Goal: Information Seeking & Learning: Learn about a topic

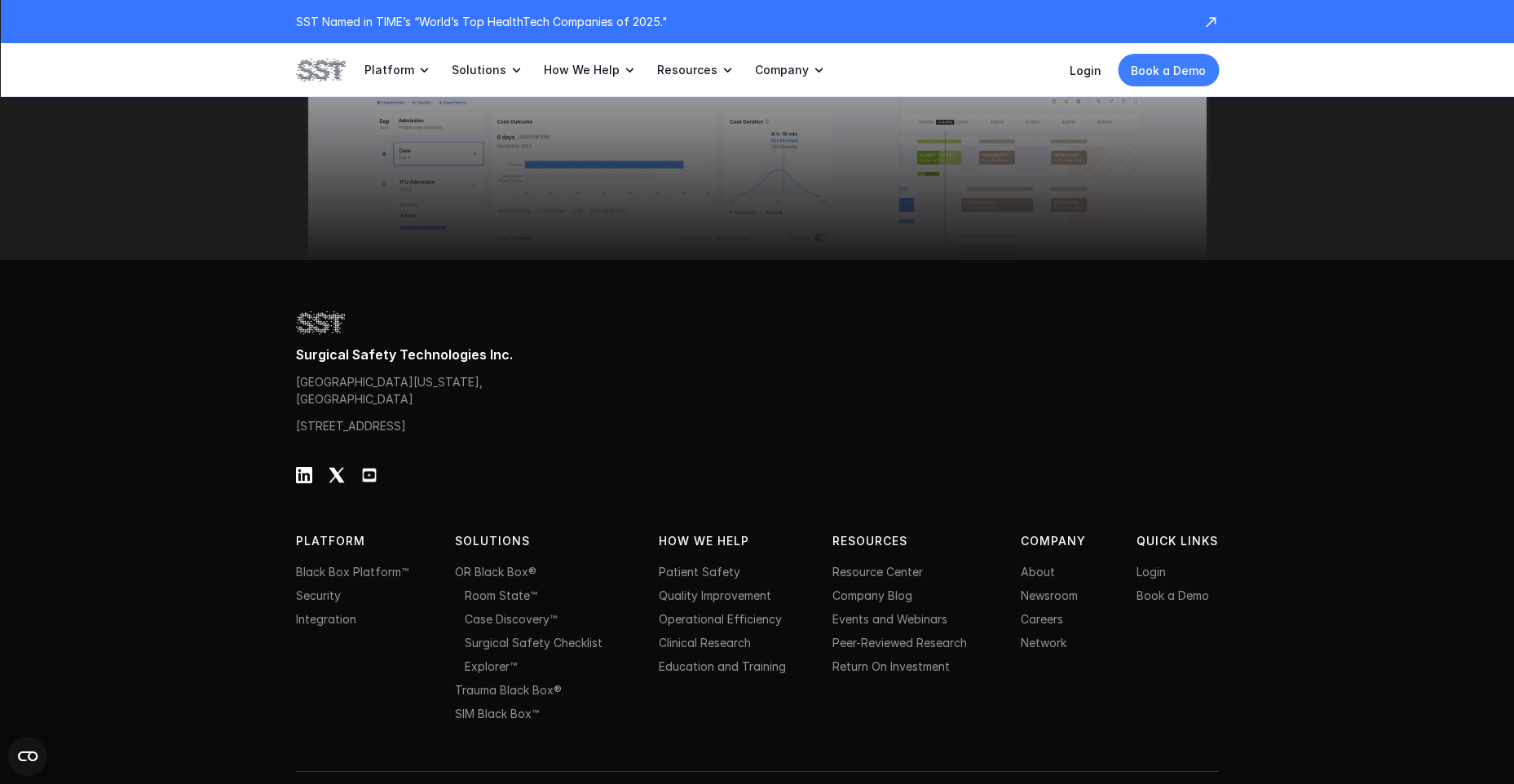
scroll to position [5209, 0]
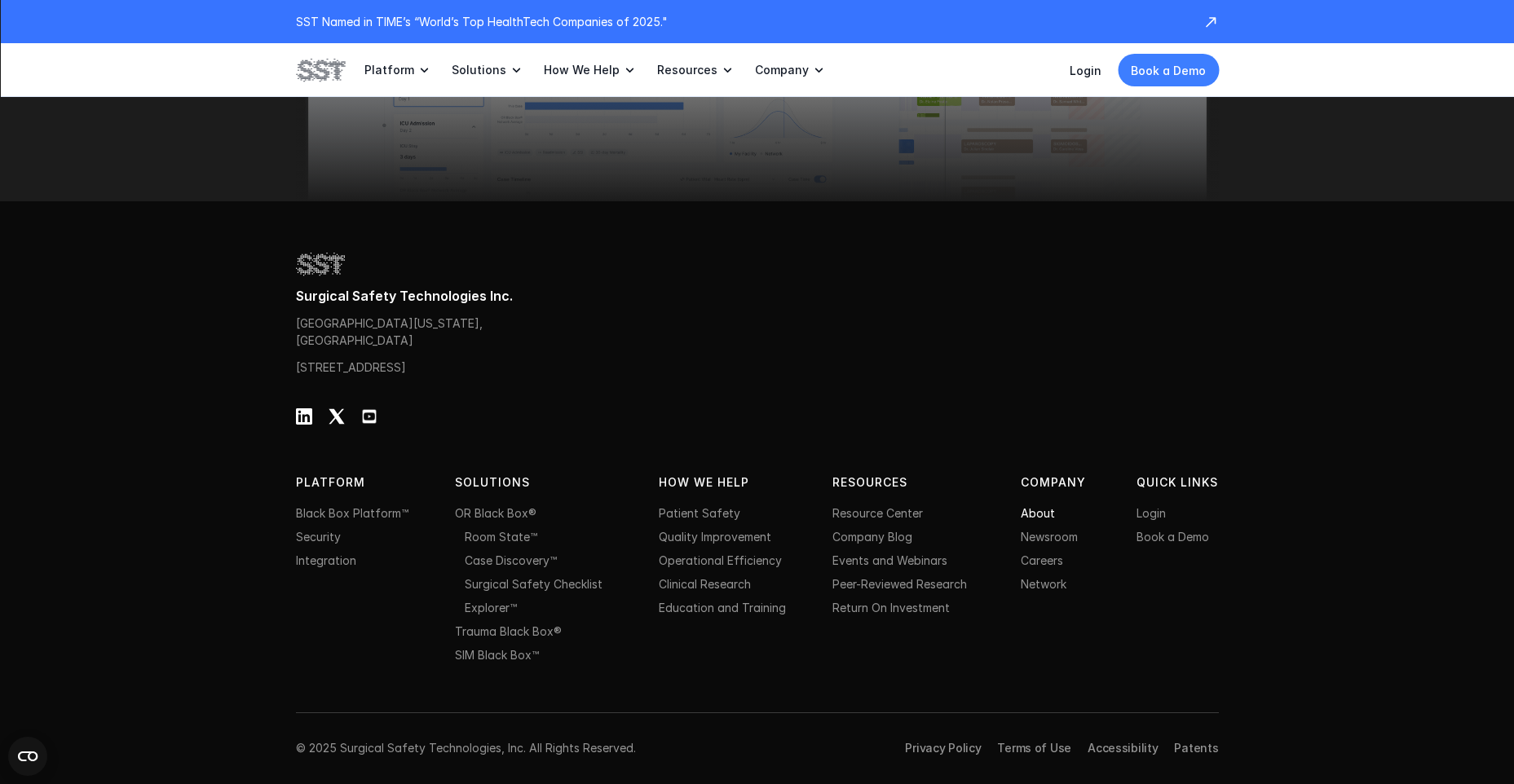
click at [1040, 513] on link "About" at bounding box center [1038, 513] width 34 height 14
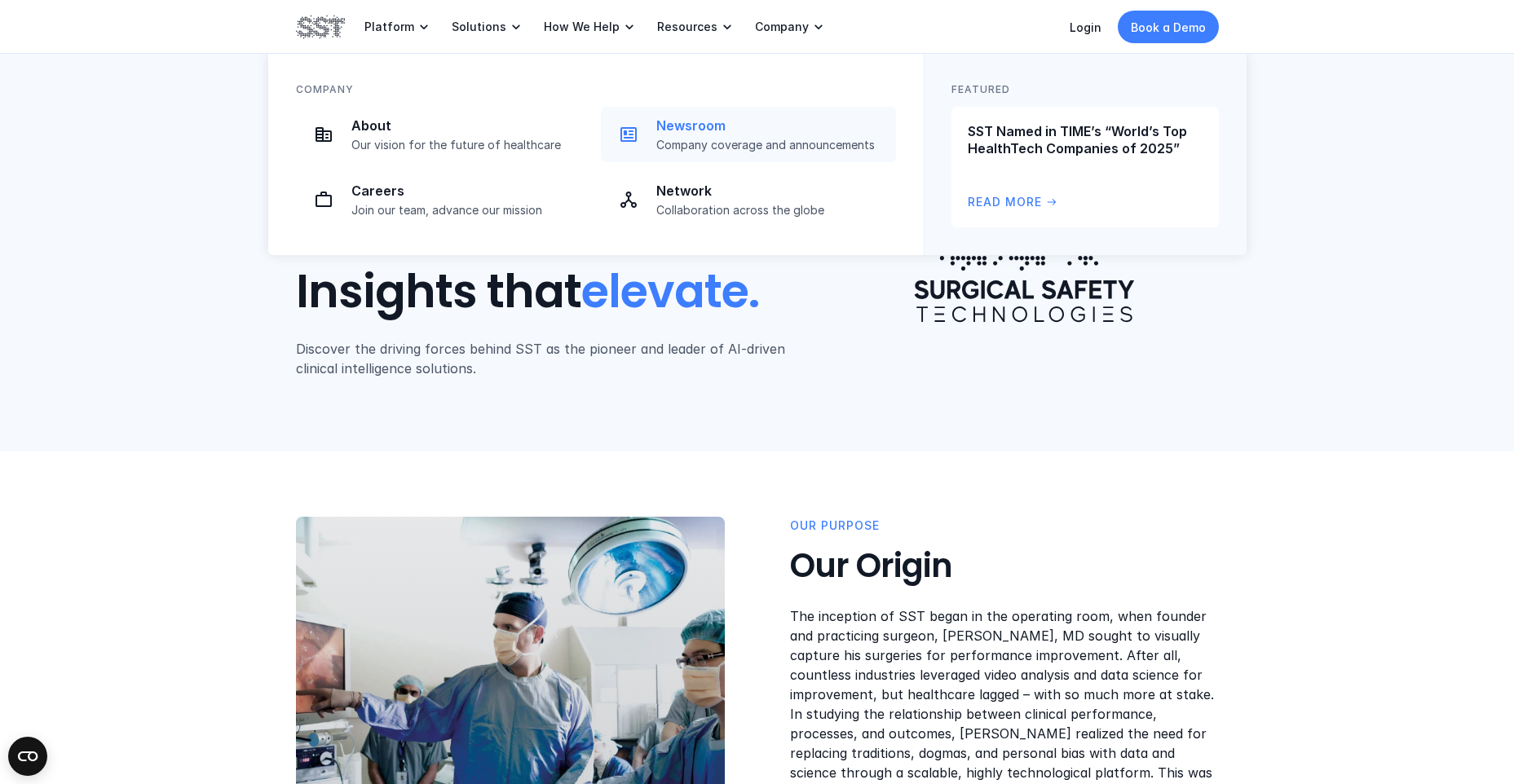
click at [725, 143] on p "Company coverage and announcements" at bounding box center [771, 145] width 230 height 14
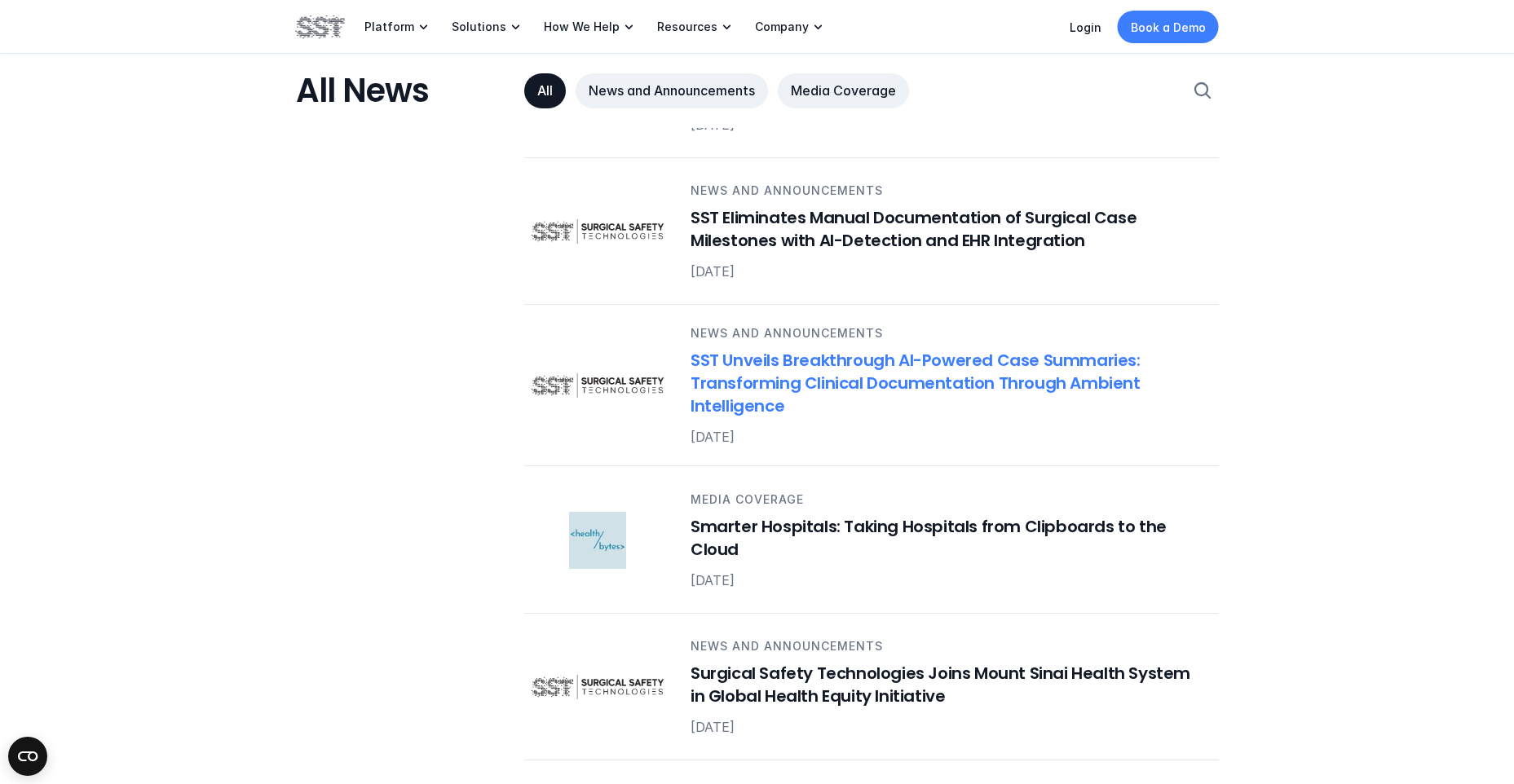
scroll to position [2119, 0]
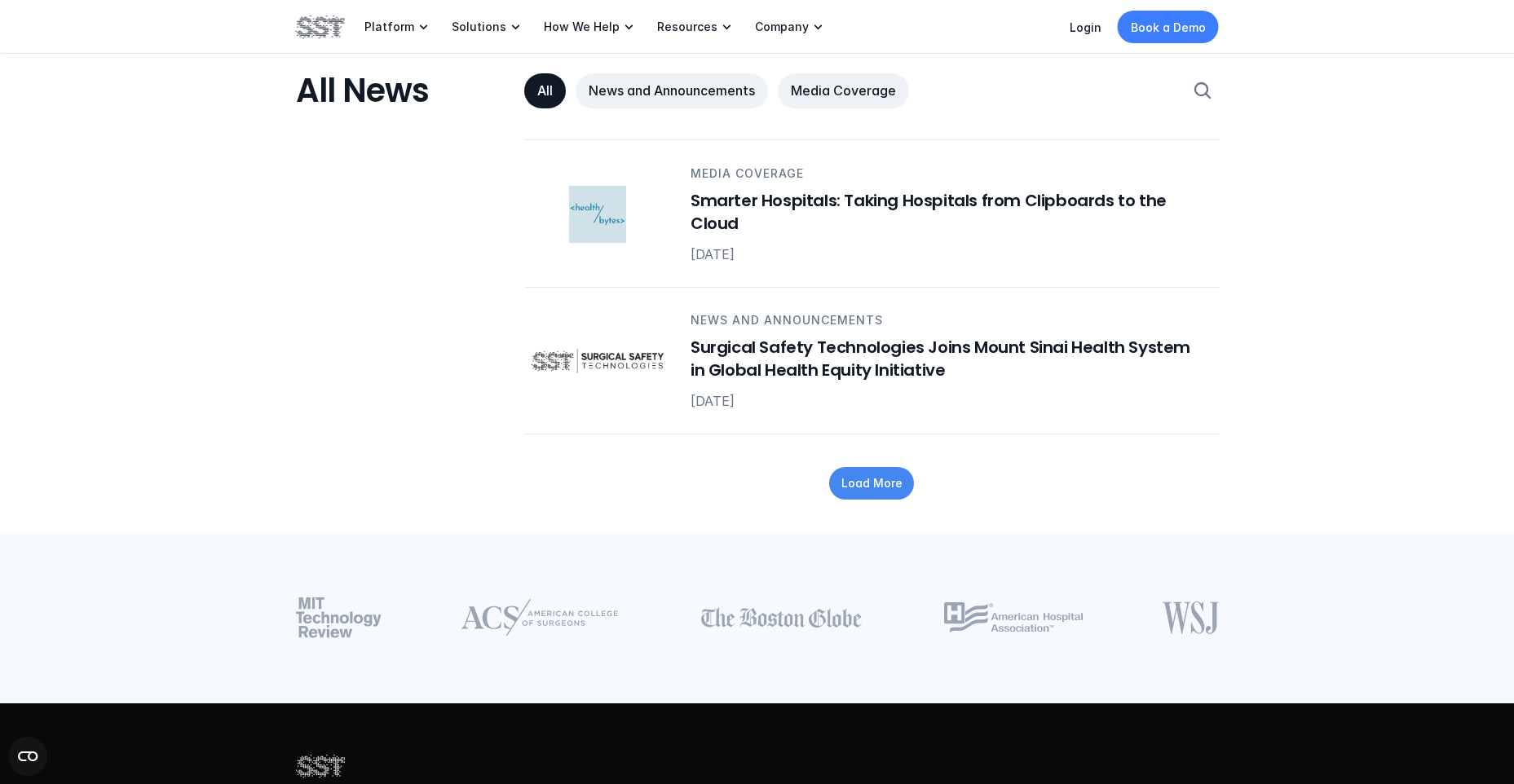
click at [883, 474] on p "Load More" at bounding box center [871, 482] width 61 height 17
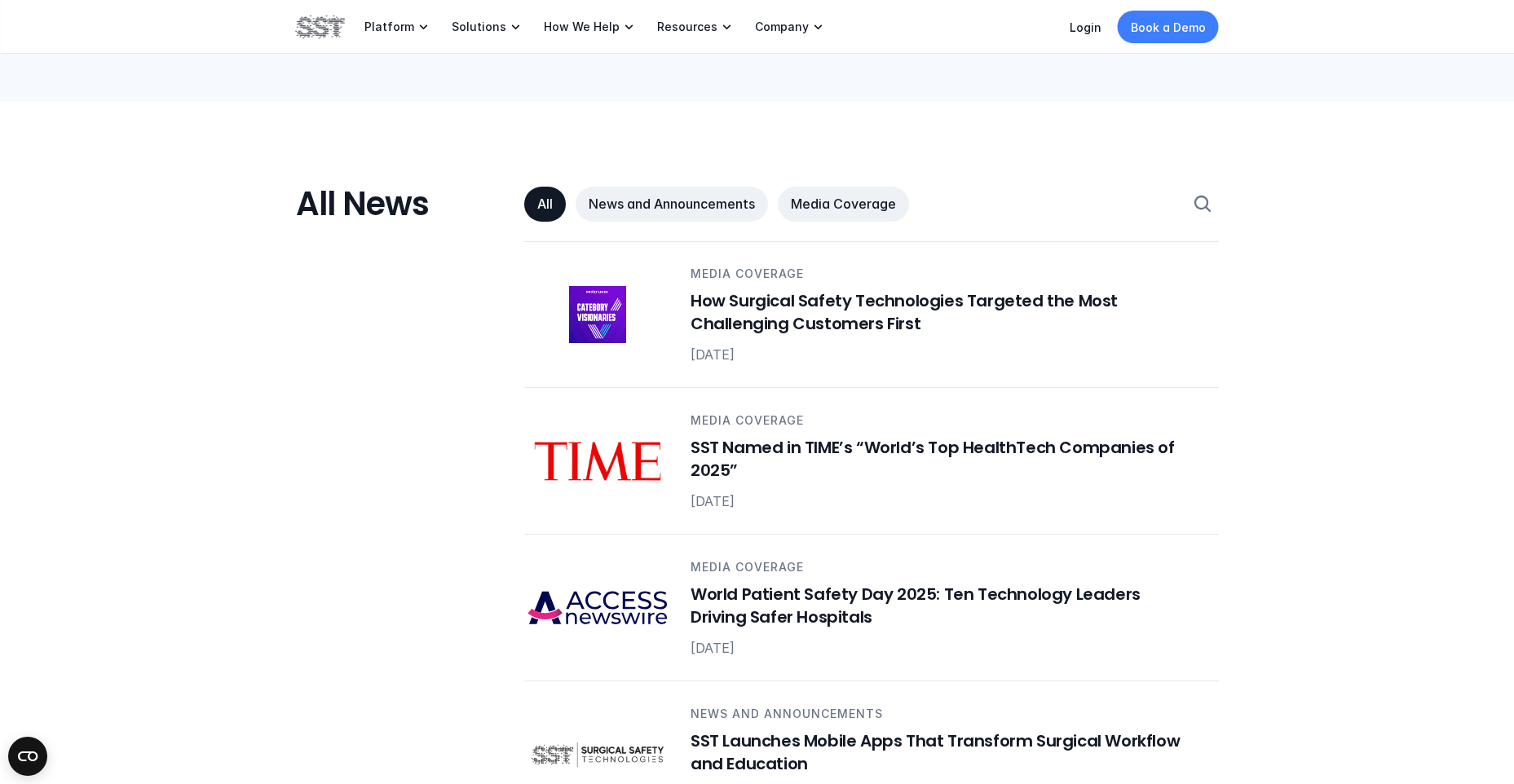
scroll to position [489, 0]
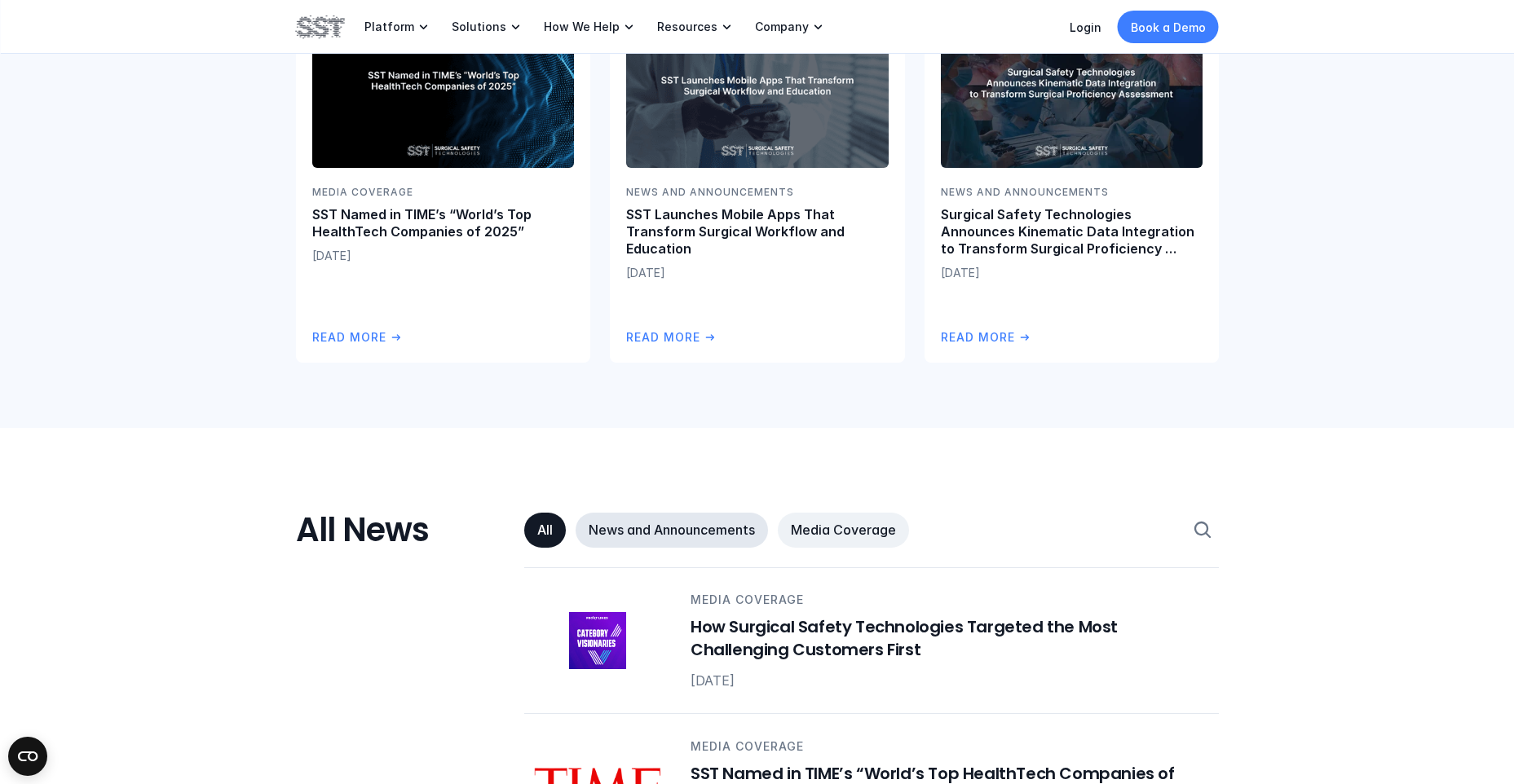
click at [726, 535] on p "News and Announcements" at bounding box center [672, 530] width 166 height 17
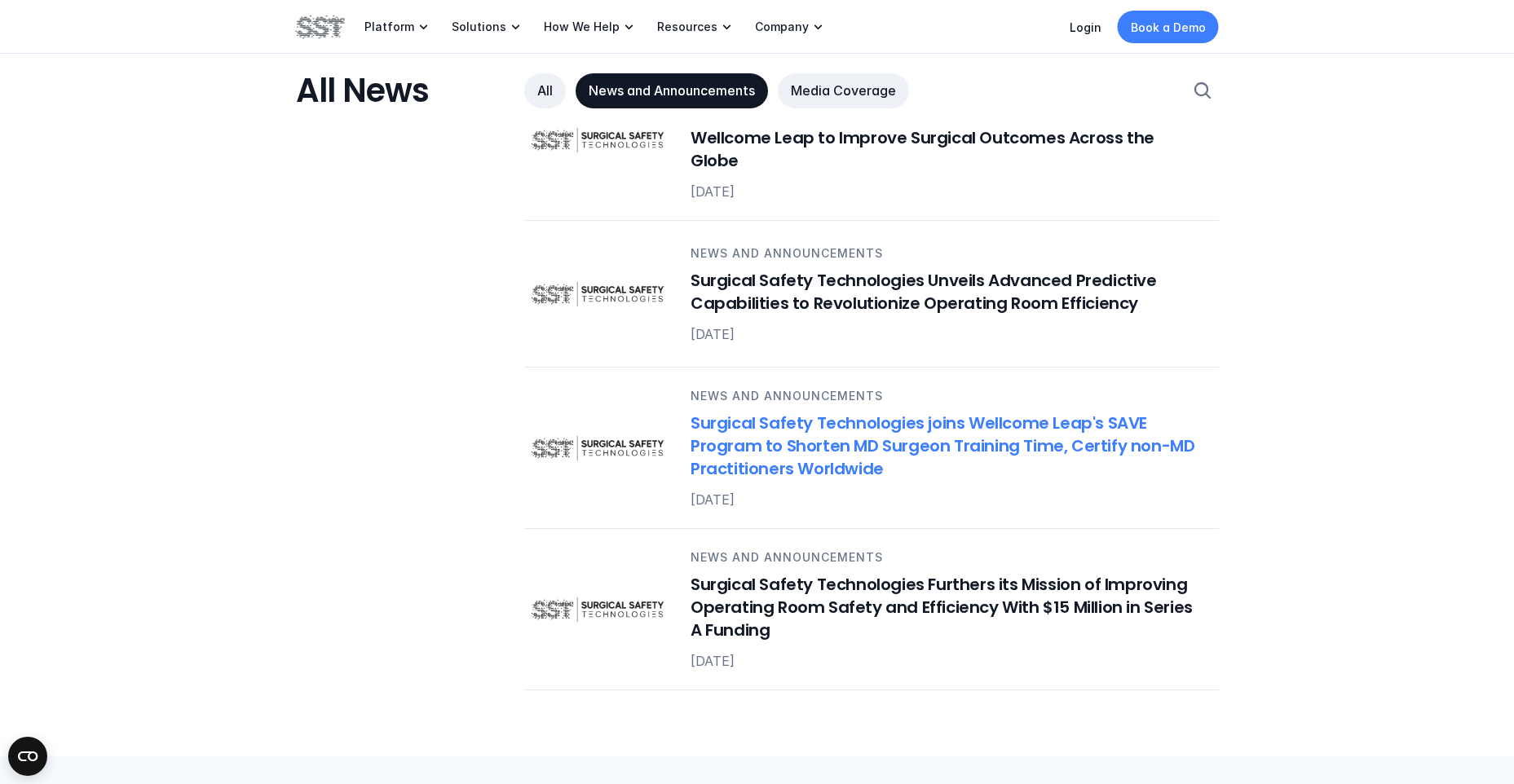
scroll to position [2281, 0]
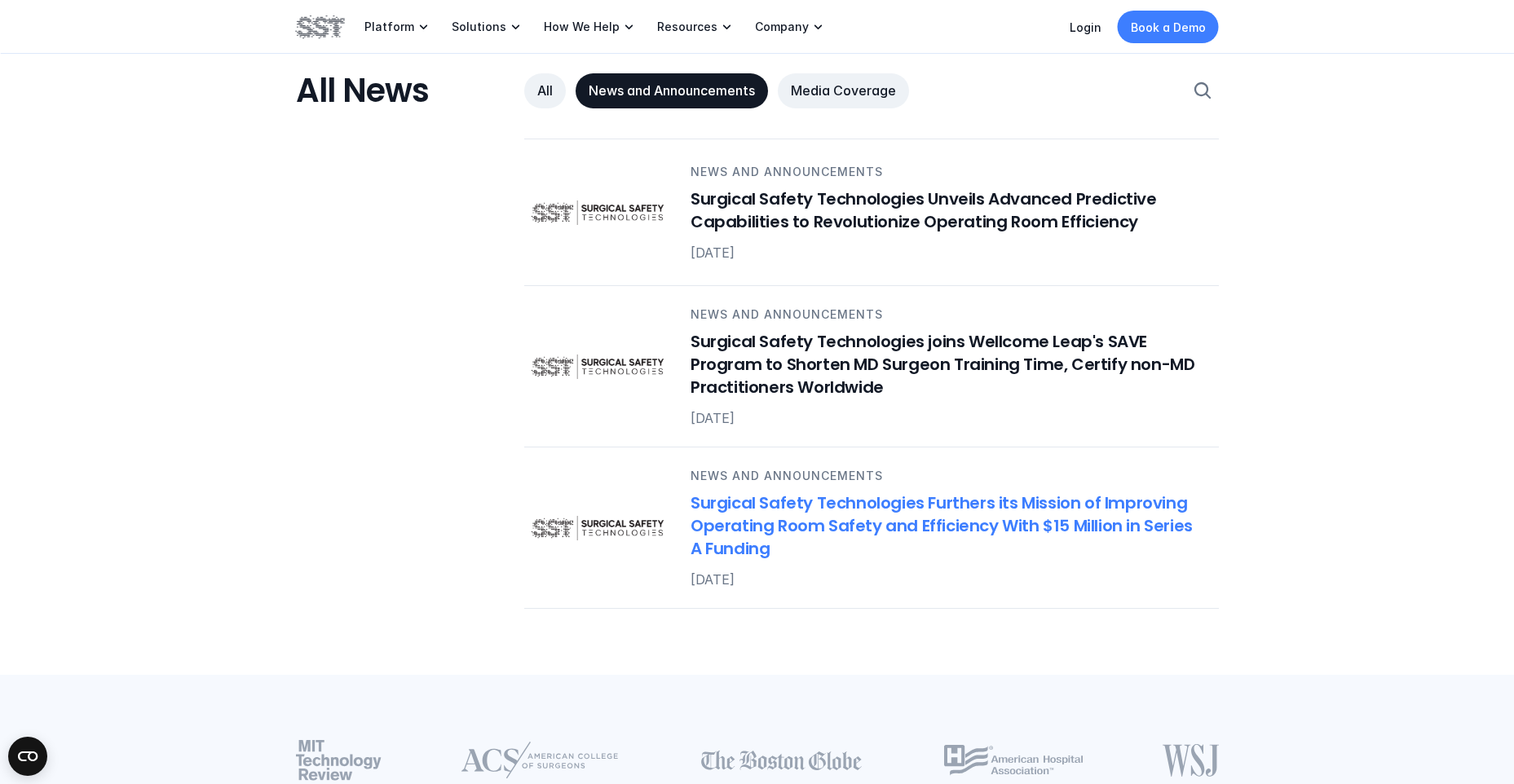
click at [824, 493] on h6 "Surgical Safety Technologies Furthers its Mission of Improving Operating Room S…" at bounding box center [944, 526] width 508 height 69
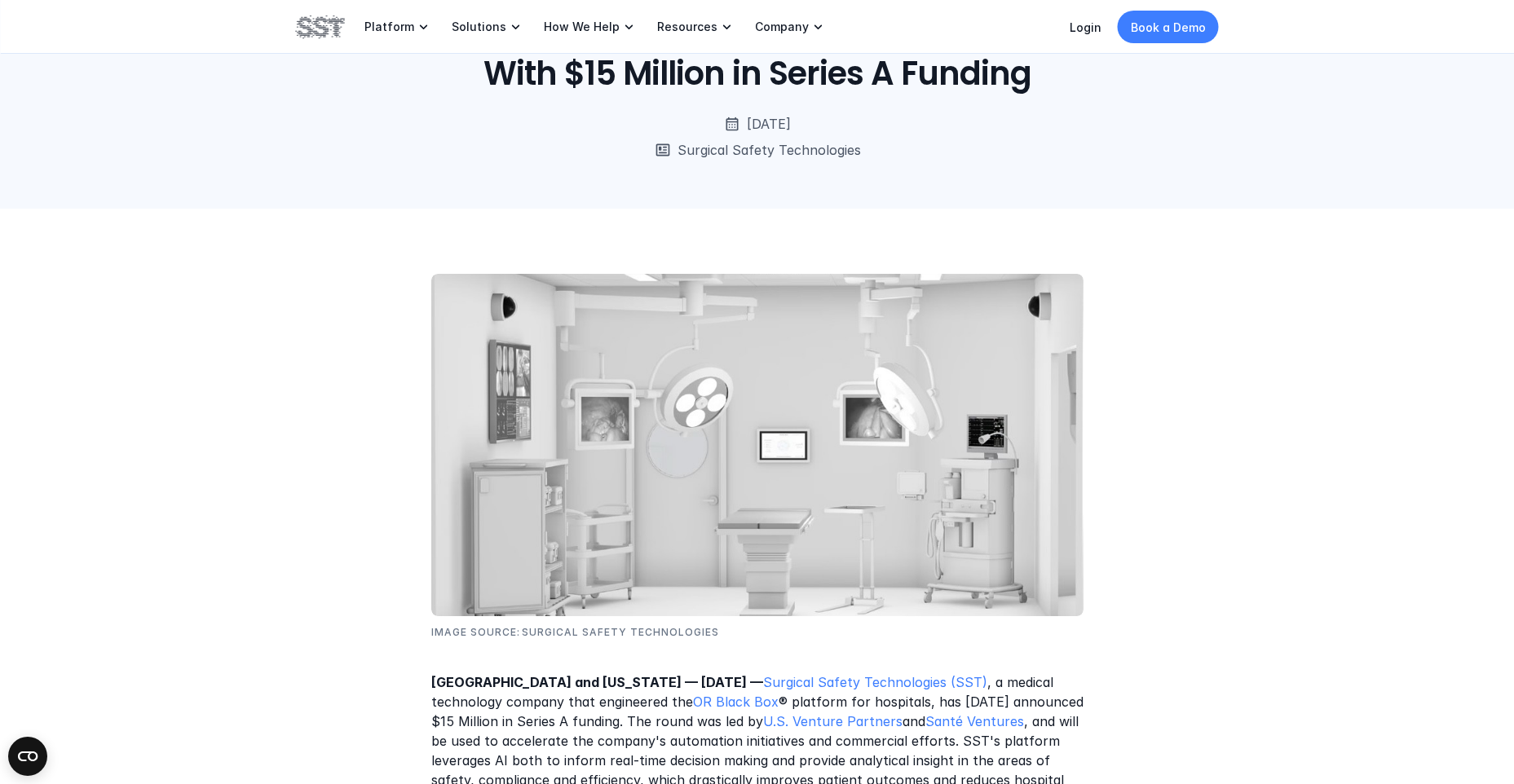
scroll to position [407, 0]
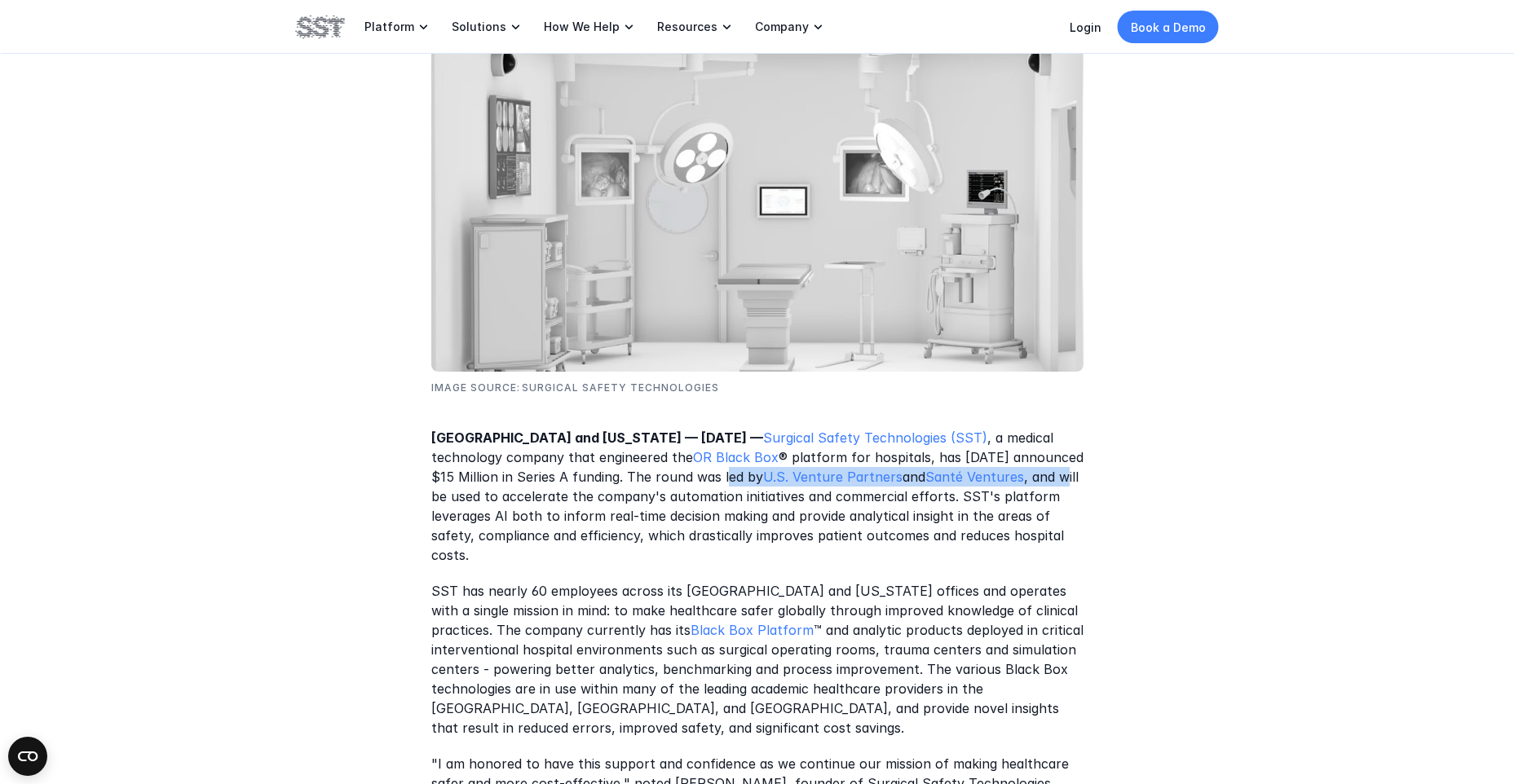
drag, startPoint x: 980, startPoint y: 475, endPoint x: 647, endPoint y: 480, distance: 333.0
click at [647, 480] on p "[GEOGRAPHIC_DATA] and [US_STATE] — [DATE] — Surgical Safety Technologies (SST) …" at bounding box center [757, 496] width 652 height 137
drag, startPoint x: 647, startPoint y: 480, endPoint x: 611, endPoint y: 491, distance: 37.6
click at [611, 491] on p "[GEOGRAPHIC_DATA] and [US_STATE] — [DATE] — Surgical Safety Technologies (SST) …" at bounding box center [757, 496] width 652 height 137
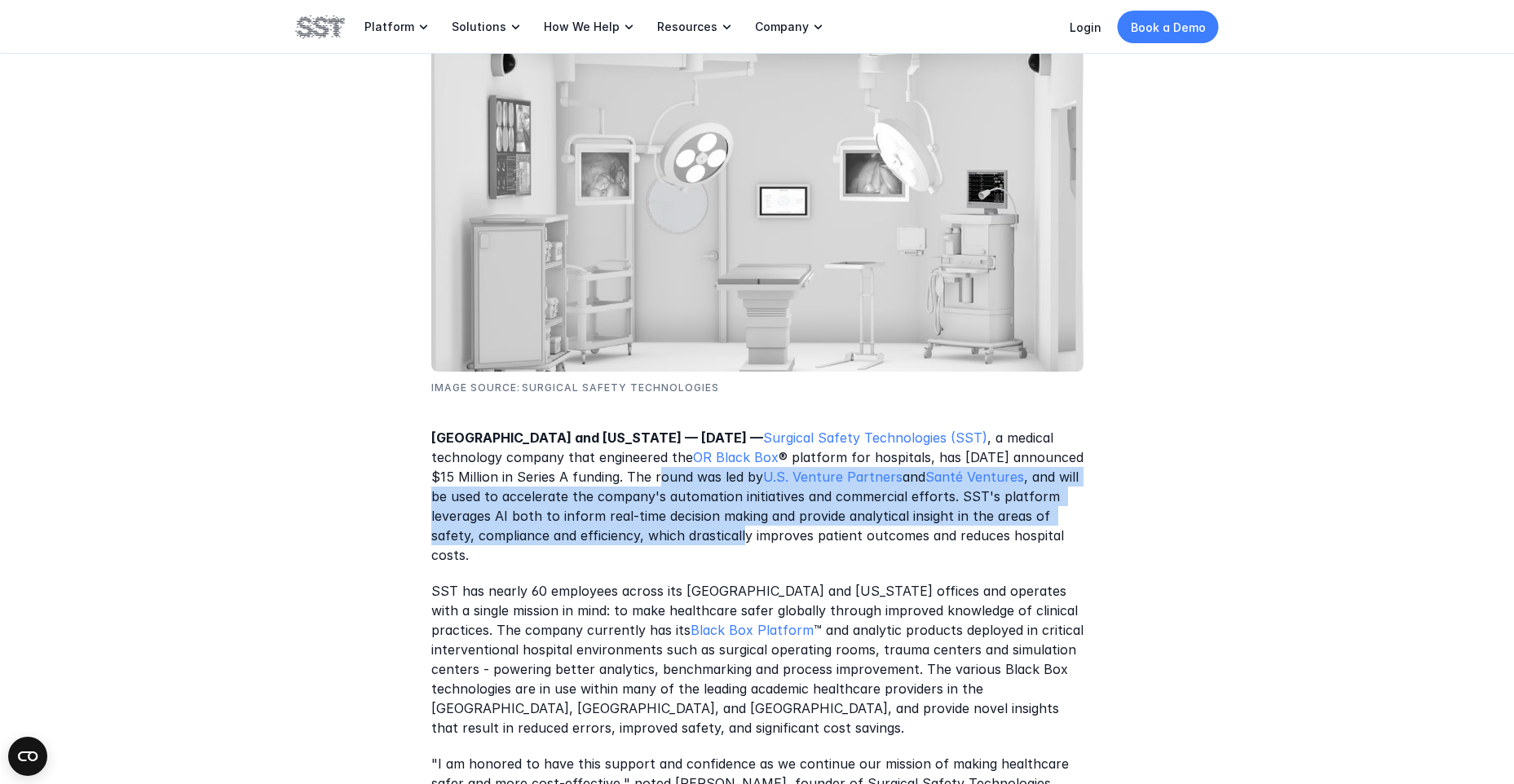
drag, startPoint x: 581, startPoint y: 471, endPoint x: 623, endPoint y: 527, distance: 70.0
click at [623, 527] on p "[GEOGRAPHIC_DATA] and [US_STATE] — [DATE] — Surgical Safety Technologies (SST) …" at bounding box center [757, 496] width 652 height 137
drag, startPoint x: 645, startPoint y: 476, endPoint x: 684, endPoint y: 542, distance: 76.7
click at [684, 542] on p "[GEOGRAPHIC_DATA] and [US_STATE] — [DATE] — Surgical Safety Technologies (SST) …" at bounding box center [757, 496] width 652 height 137
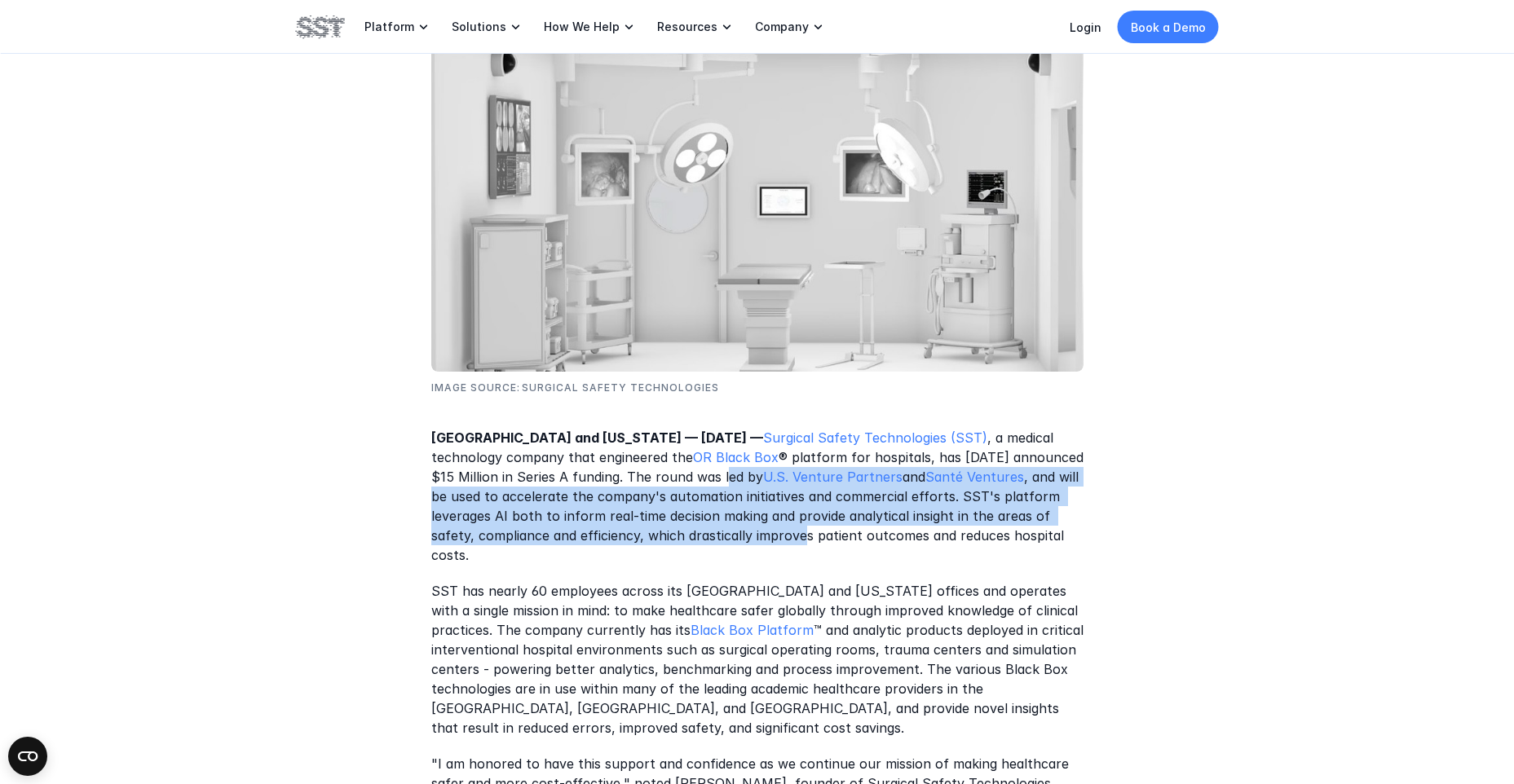
click at [684, 542] on p "[GEOGRAPHIC_DATA] and [US_STATE] — [DATE] — Surgical Safety Technologies (SST) …" at bounding box center [757, 496] width 652 height 137
